Goal: Task Accomplishment & Management: Use online tool/utility

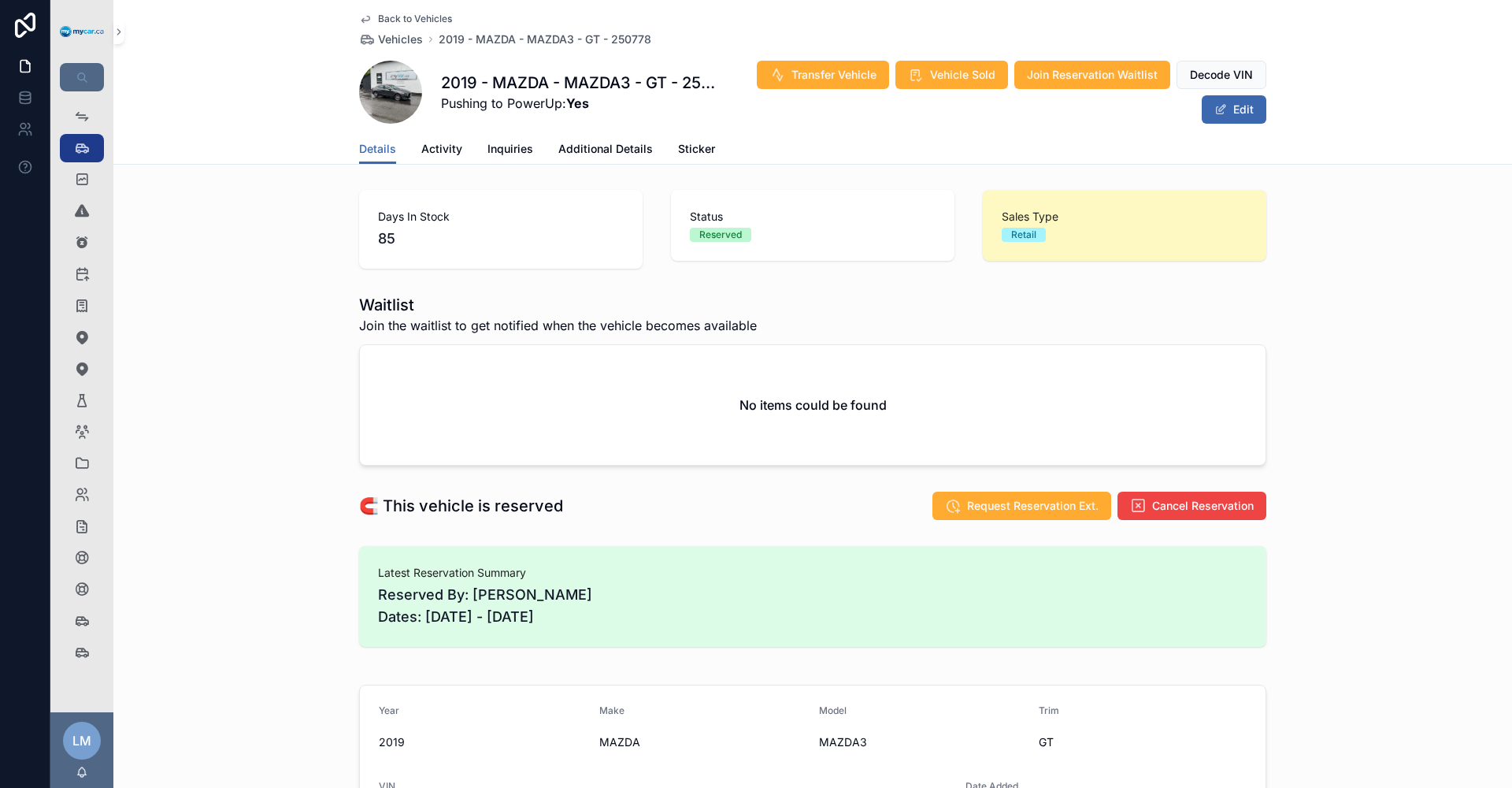
scroll to position [1497, 0]
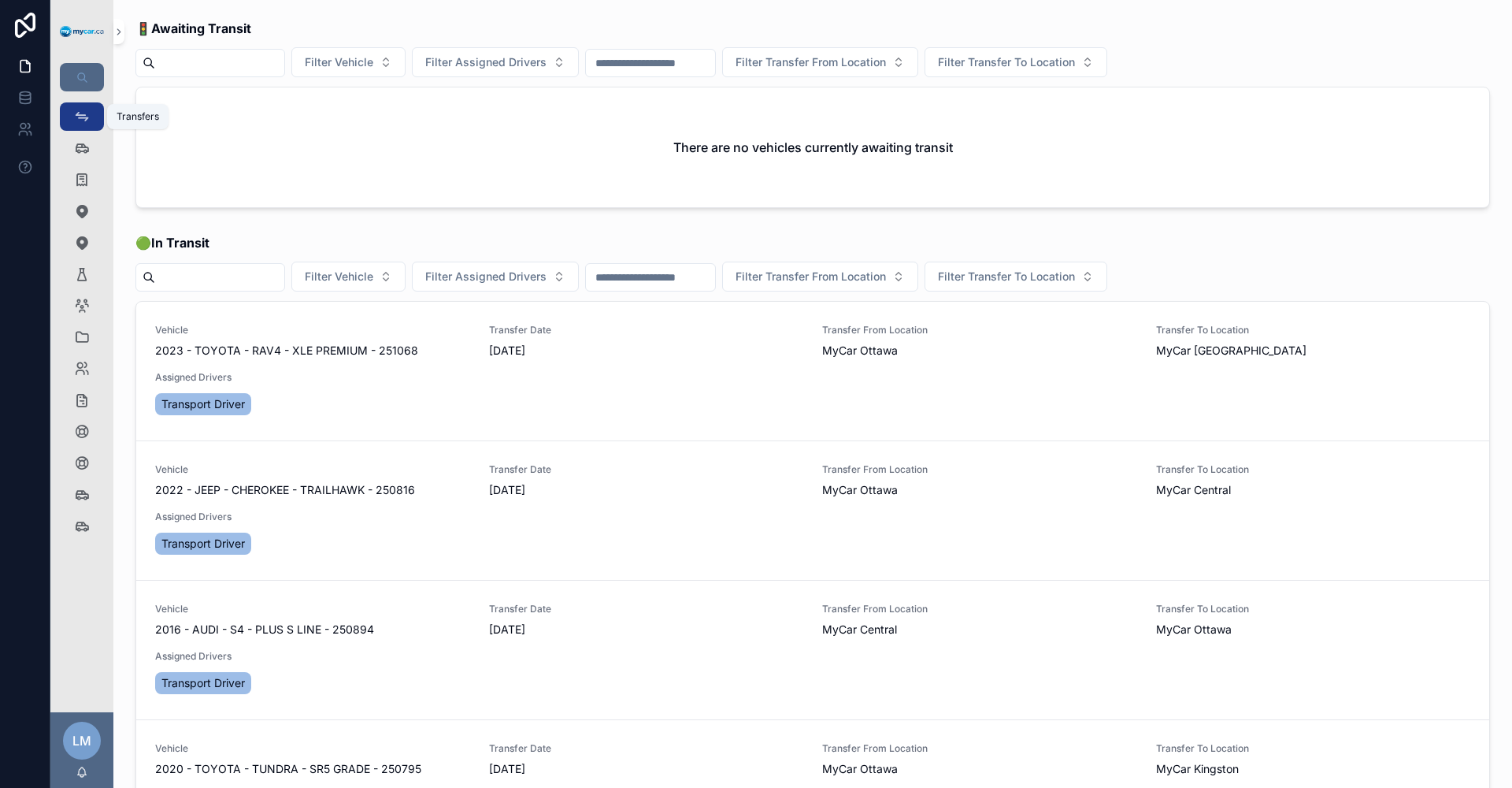
click at [82, 118] on icon "scrollable content" at bounding box center [81, 116] width 16 height 16
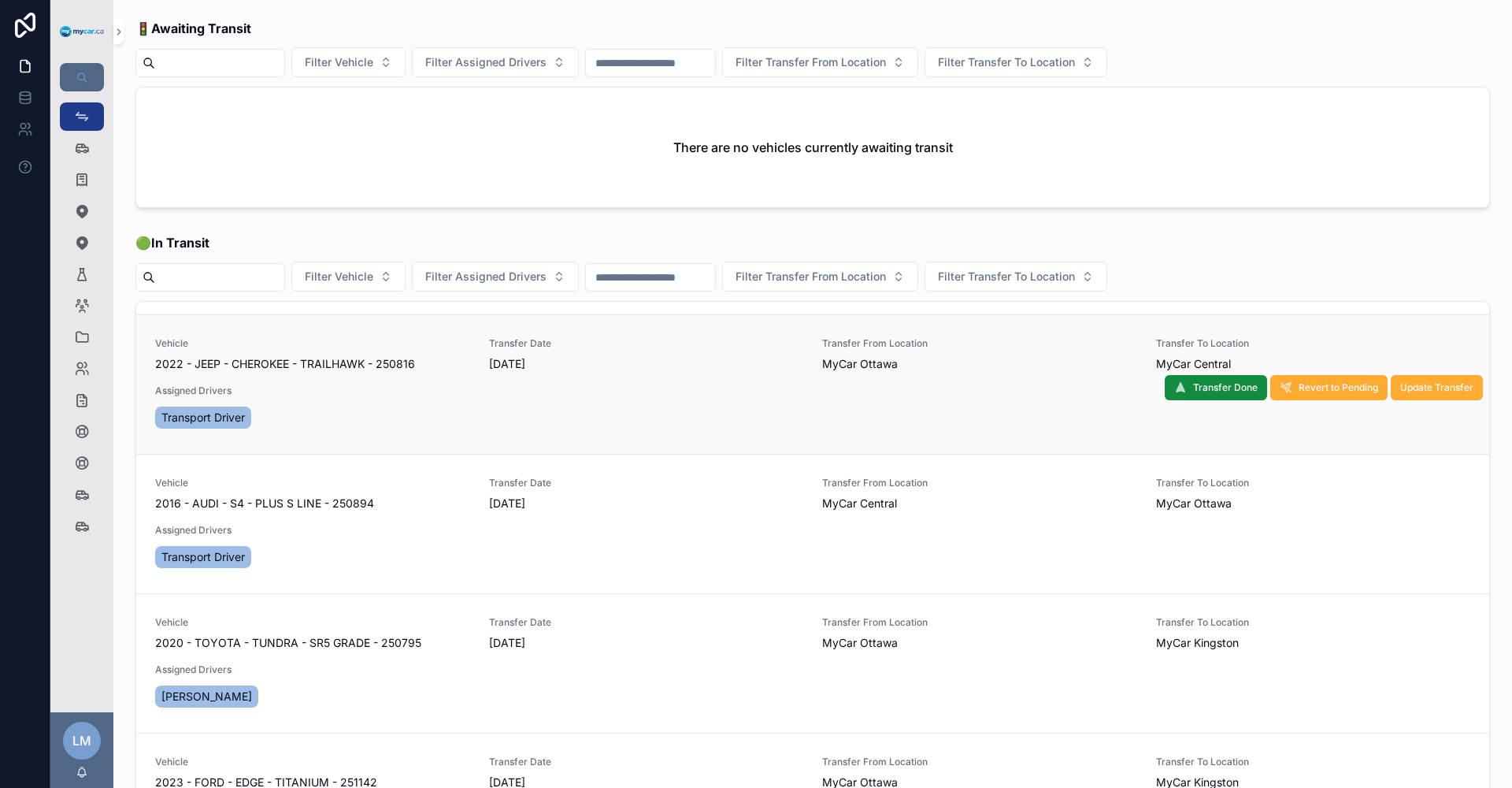
scroll to position [237, 0]
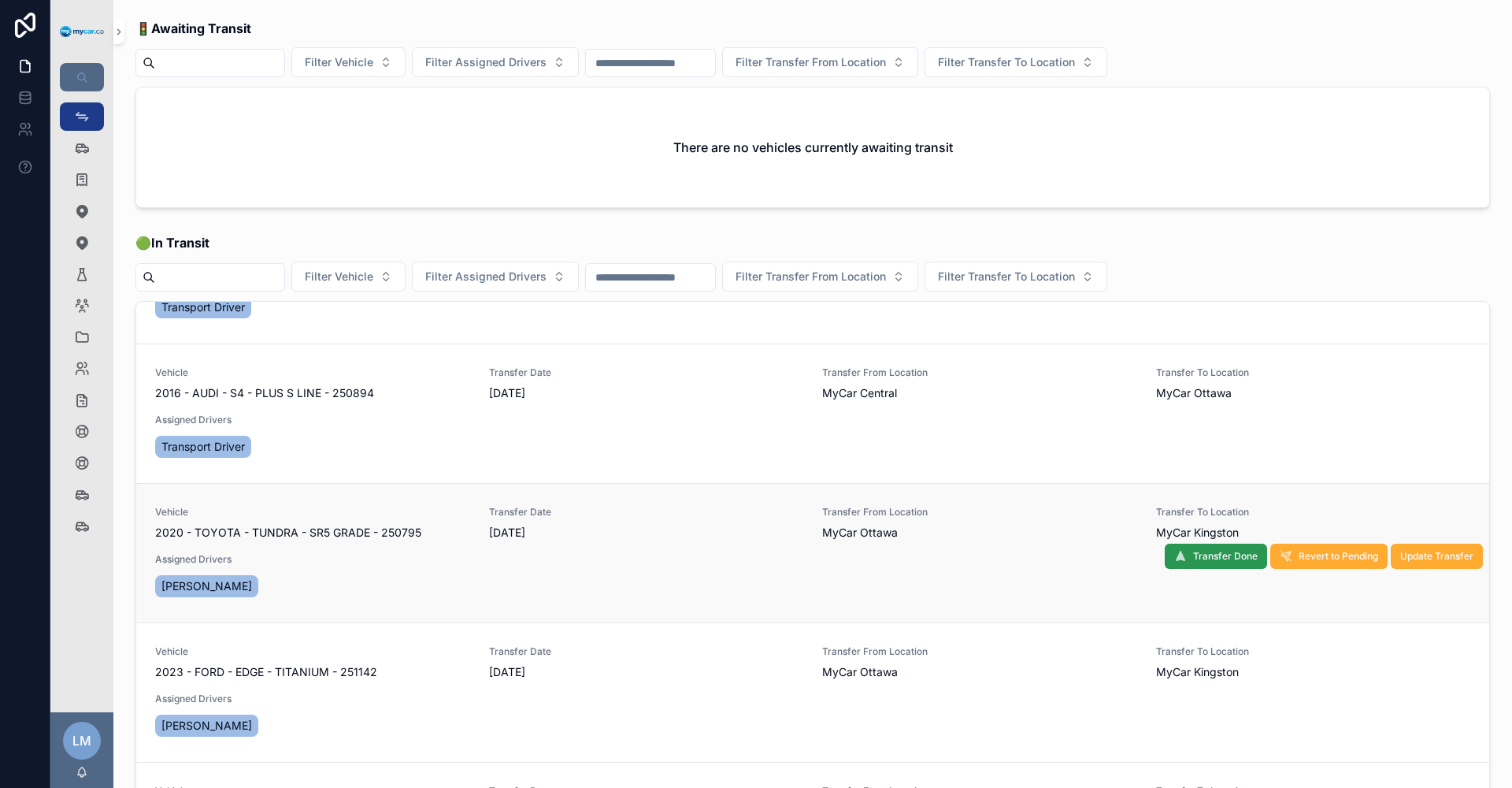
click at [1193, 552] on span "Transfer Done" at bounding box center [1225, 555] width 65 height 12
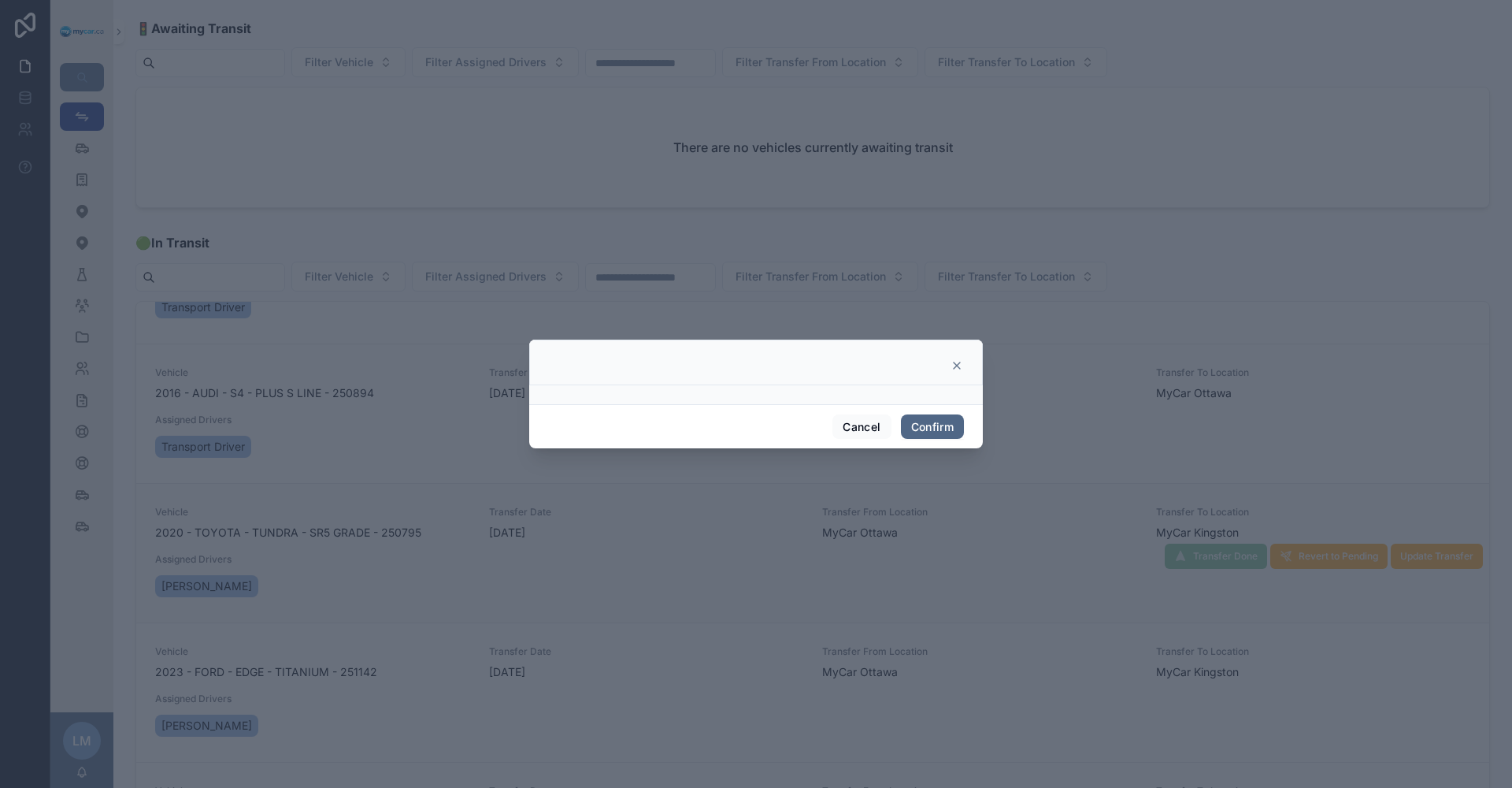
click at [934, 431] on button "Confirm" at bounding box center [932, 426] width 63 height 25
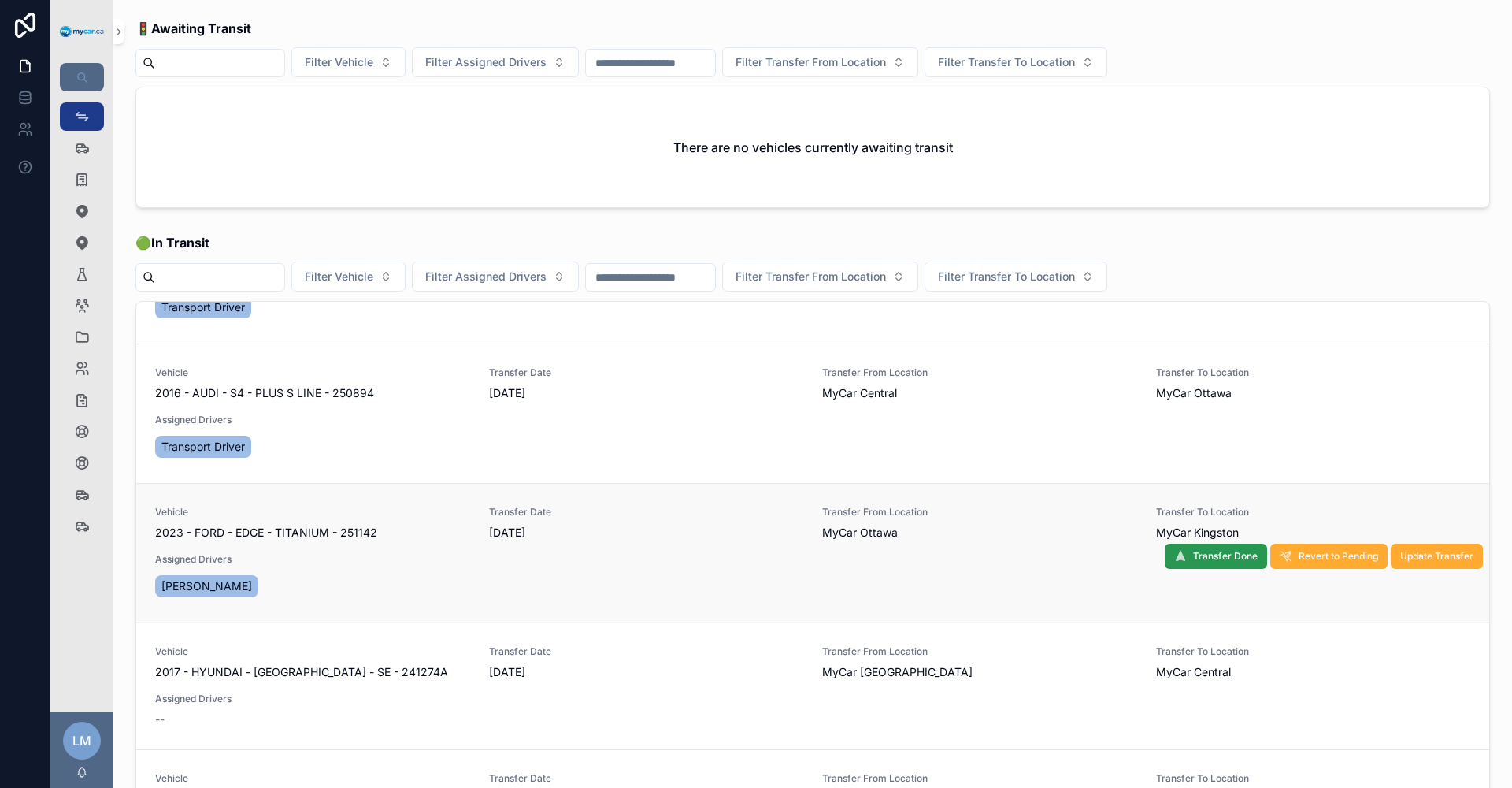
click at [1202, 560] on span "Transfer Done" at bounding box center [1225, 555] width 65 height 12
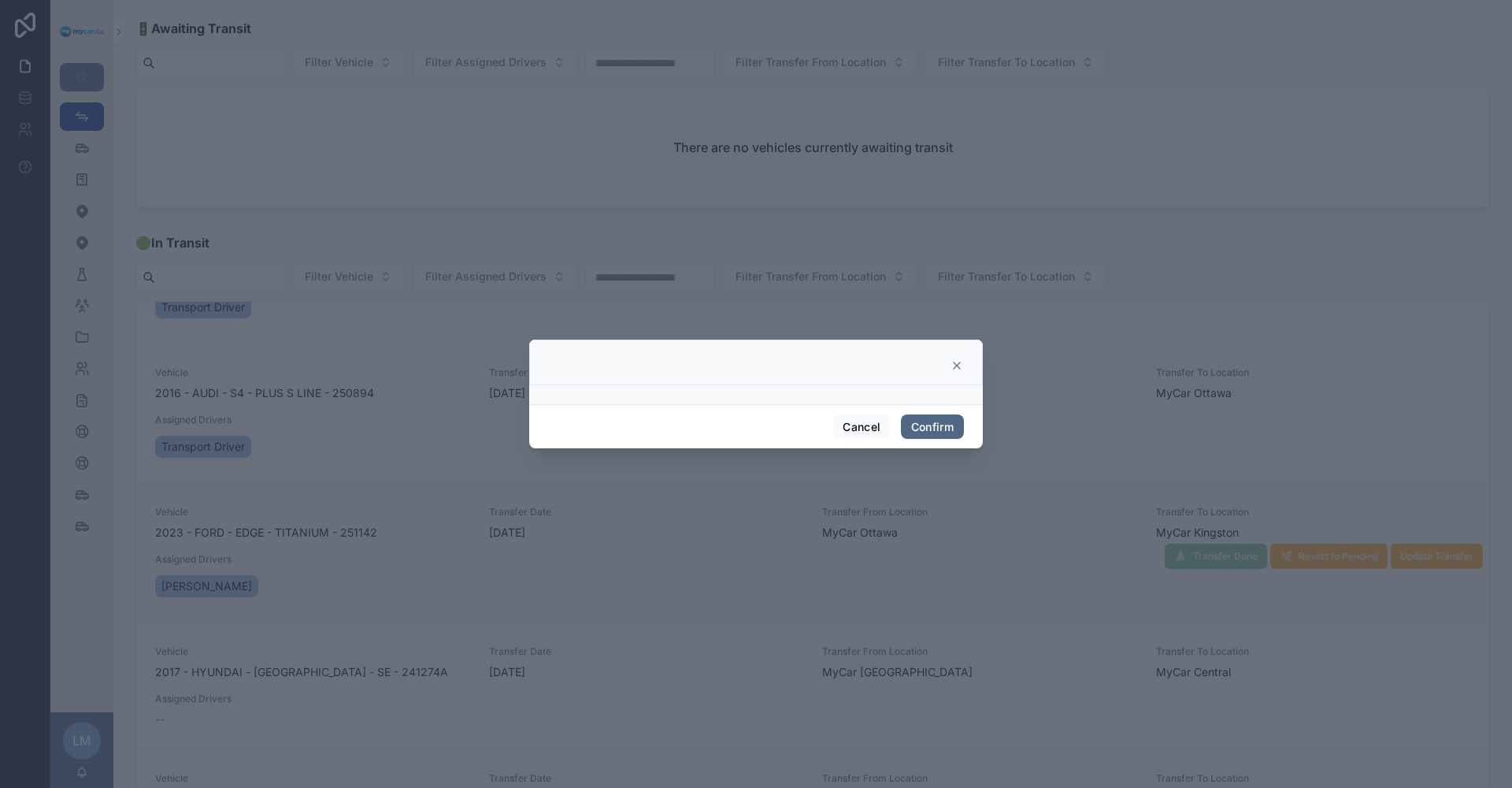
click at [939, 420] on button "Confirm" at bounding box center [932, 426] width 63 height 25
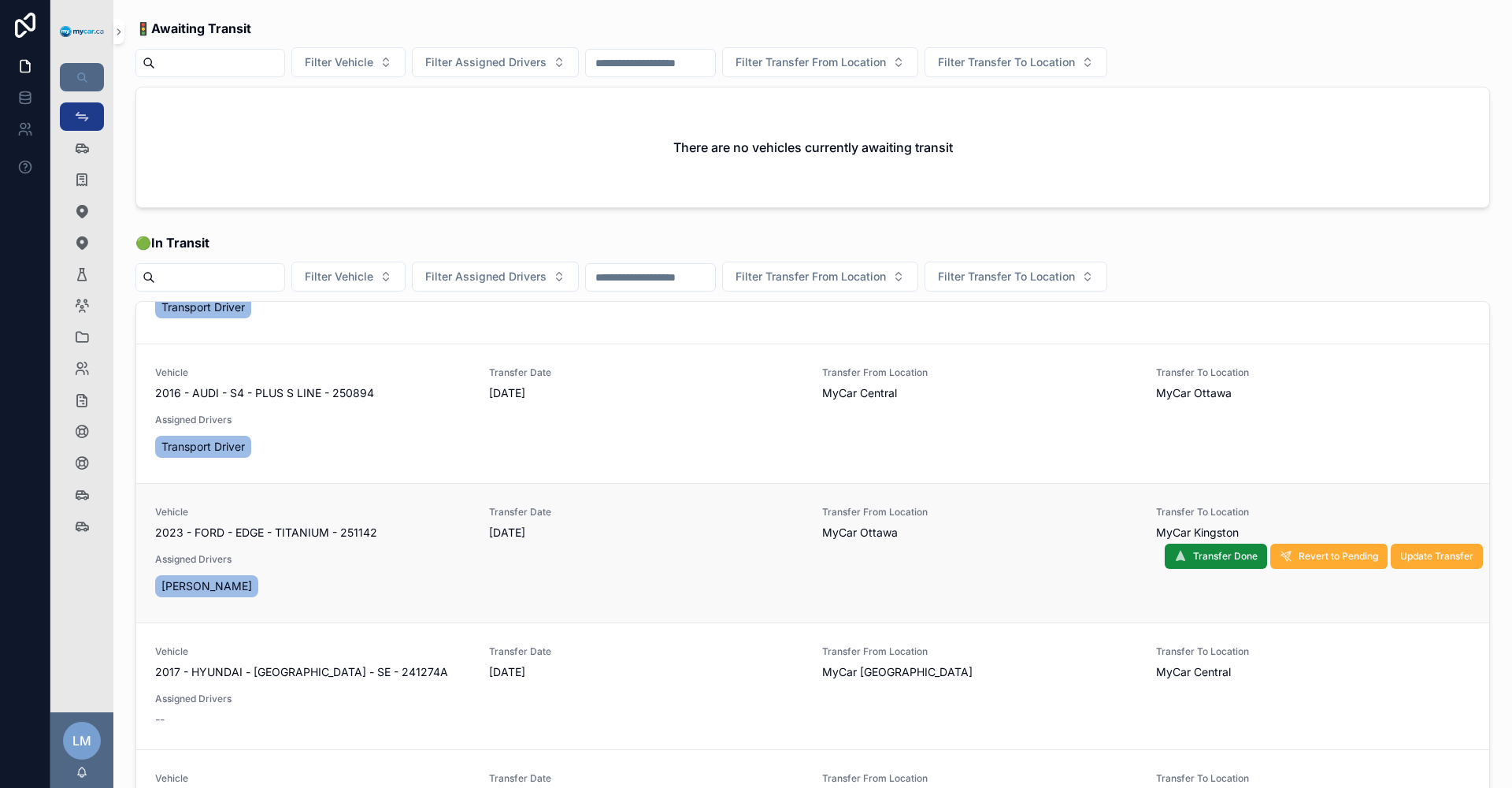
scroll to position [132, 0]
